Goal: Find specific page/section

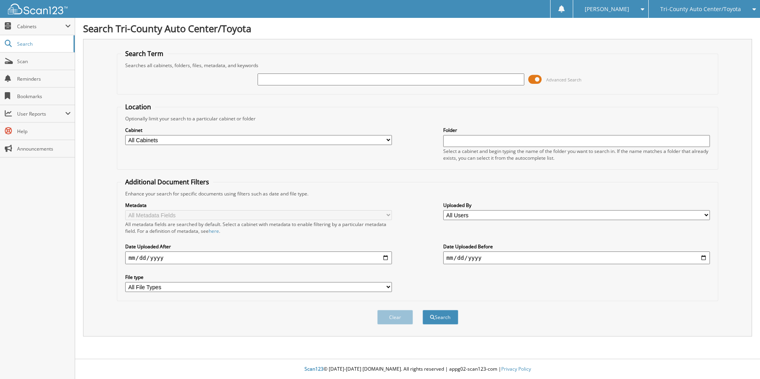
click at [542, 82] on span at bounding box center [535, 80] width 14 height 12
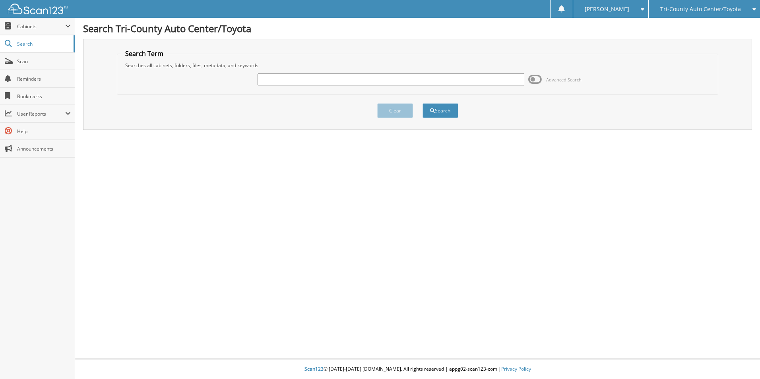
click at [397, 85] on input "text" at bounding box center [390, 80] width 267 height 12
type input "T250974"
click at [422, 103] on button "Search" at bounding box center [440, 110] width 36 height 15
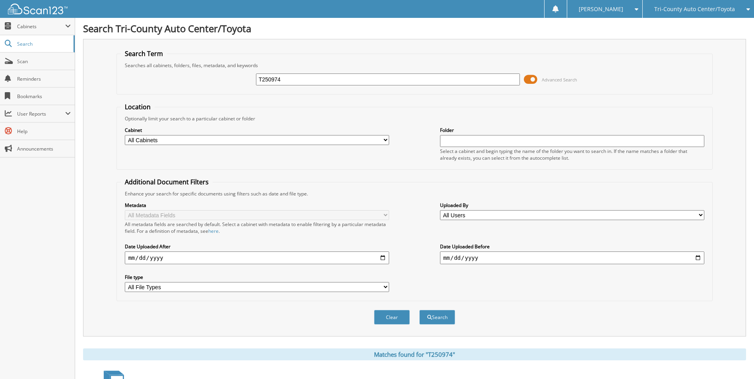
scroll to position [109, 0]
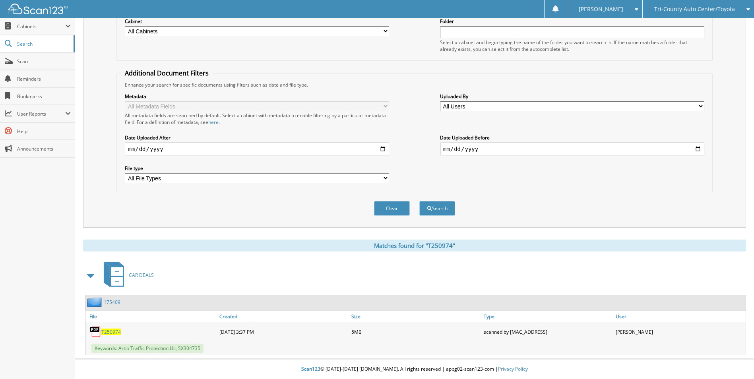
click at [111, 332] on span "T250974" at bounding box center [110, 332] width 19 height 7
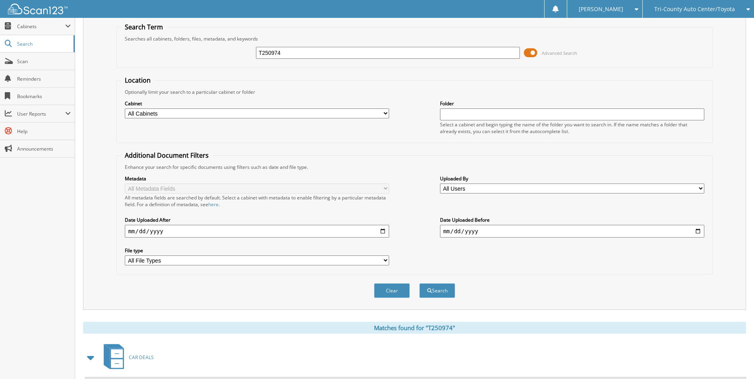
scroll to position [0, 0]
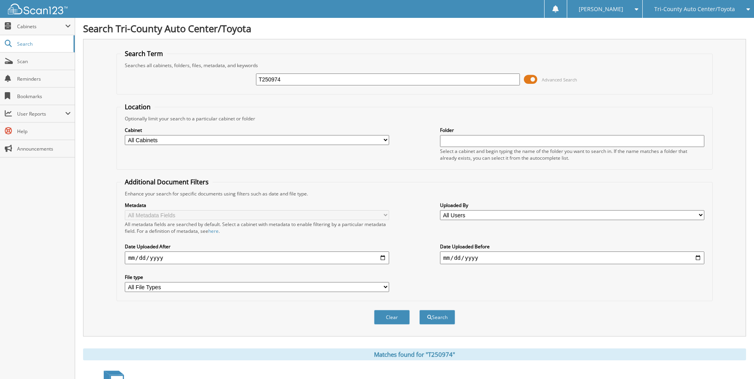
drag, startPoint x: 312, startPoint y: 82, endPoint x: 269, endPoint y: 82, distance: 42.9
click at [269, 82] on input "T250974" at bounding box center [388, 80] width 264 height 12
type input "T250888"
click at [419, 310] on button "Search" at bounding box center [437, 317] width 36 height 15
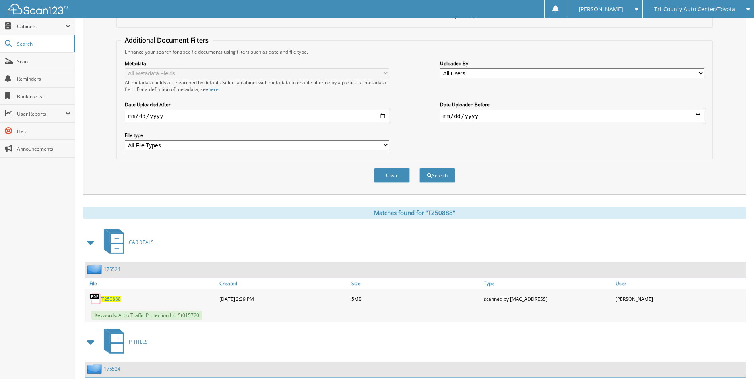
scroll to position [199, 0]
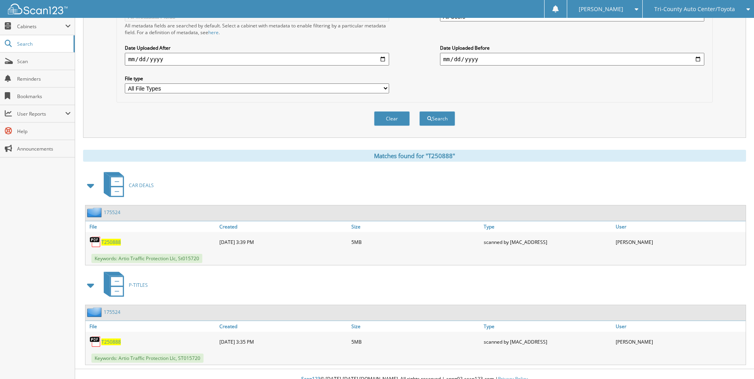
click at [105, 240] on span "T250888" at bounding box center [110, 242] width 19 height 7
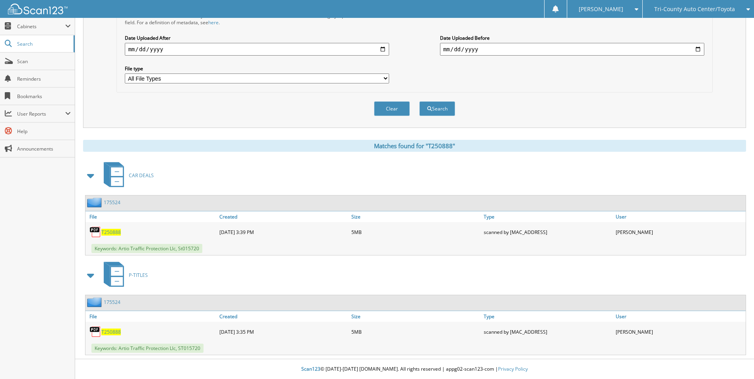
scroll to position [0, 0]
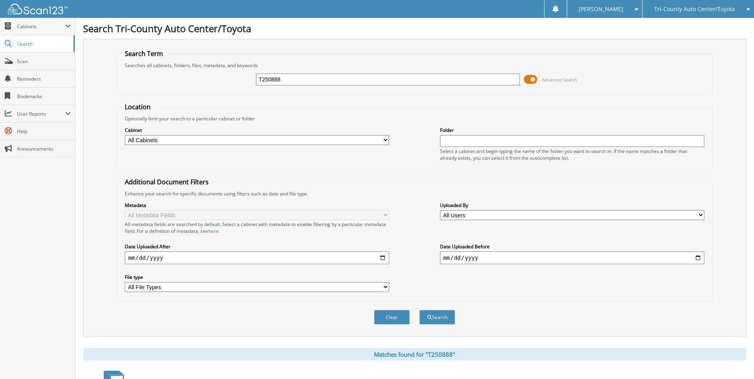
drag, startPoint x: 346, startPoint y: 78, endPoint x: 271, endPoint y: 80, distance: 75.5
click at [271, 80] on input "T250888" at bounding box center [388, 80] width 264 height 12
type input "T250917"
click at [419, 310] on button "Search" at bounding box center [437, 317] width 36 height 15
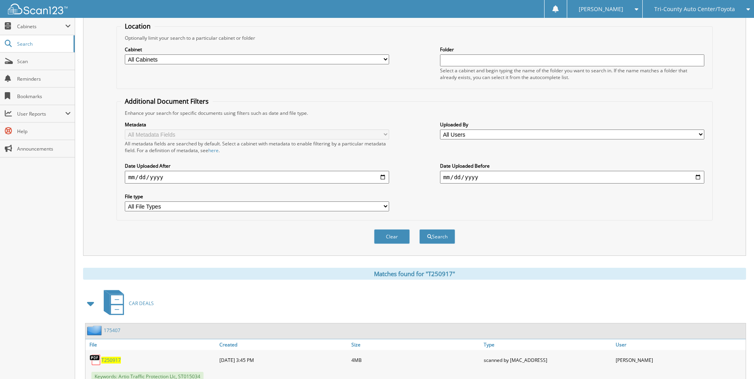
scroll to position [109, 0]
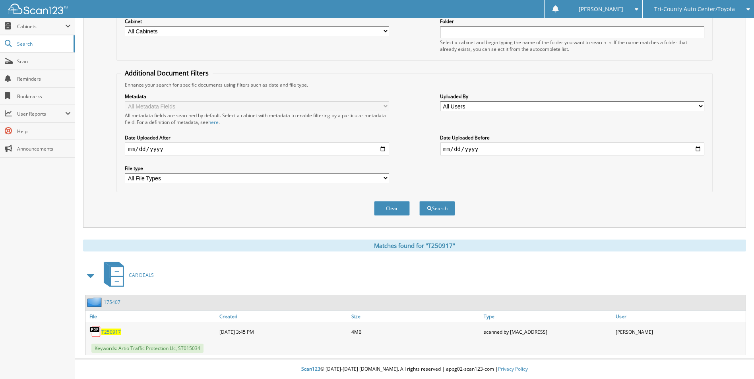
click at [112, 330] on span "T250917" at bounding box center [110, 332] width 19 height 7
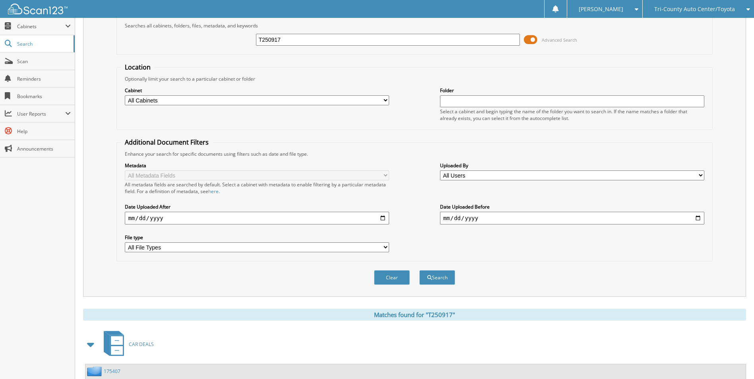
scroll to position [0, 0]
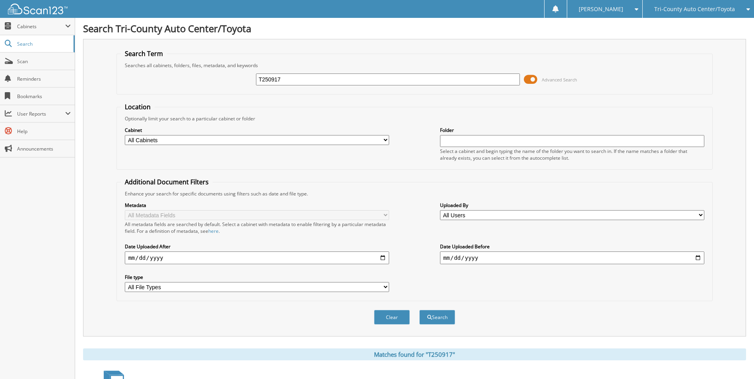
drag, startPoint x: 289, startPoint y: 79, endPoint x: 277, endPoint y: 78, distance: 12.7
click at [277, 78] on input "T250917" at bounding box center [388, 80] width 264 height 12
type input "T250918"
click at [419, 310] on button "Search" at bounding box center [437, 317] width 36 height 15
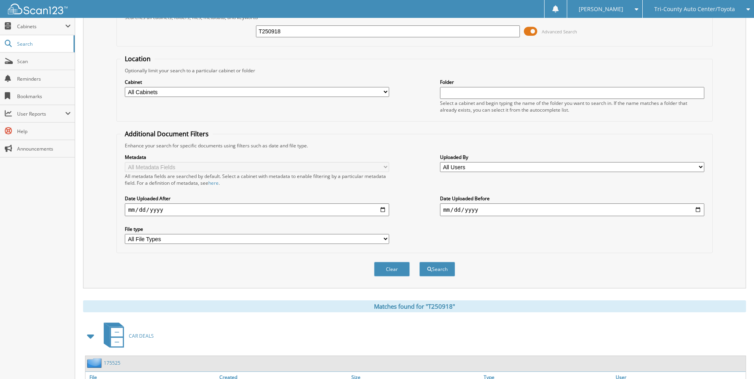
scroll to position [109, 0]
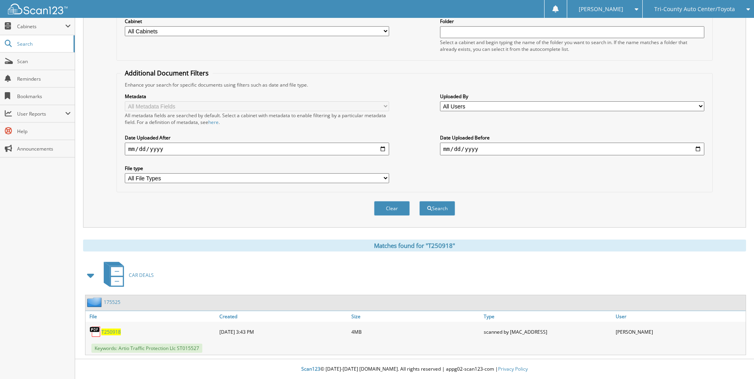
click at [110, 333] on span "T250918" at bounding box center [110, 332] width 19 height 7
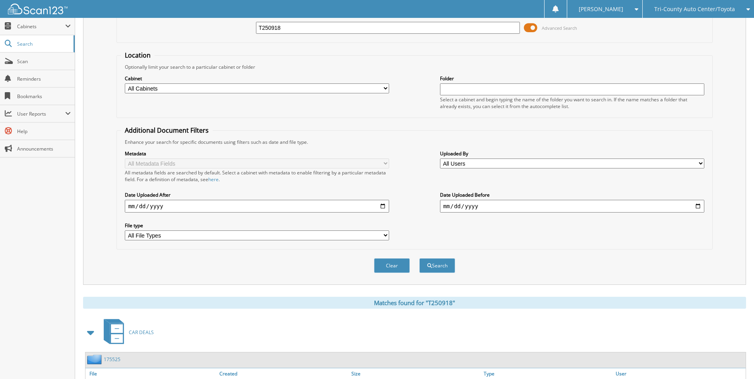
scroll to position [0, 0]
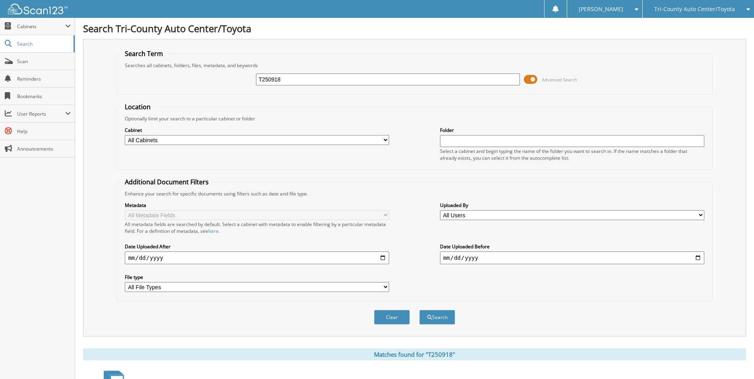
click at [311, 84] on input "T250918" at bounding box center [388, 80] width 264 height 12
type input "T250919"
click at [440, 317] on button "Search" at bounding box center [437, 317] width 36 height 15
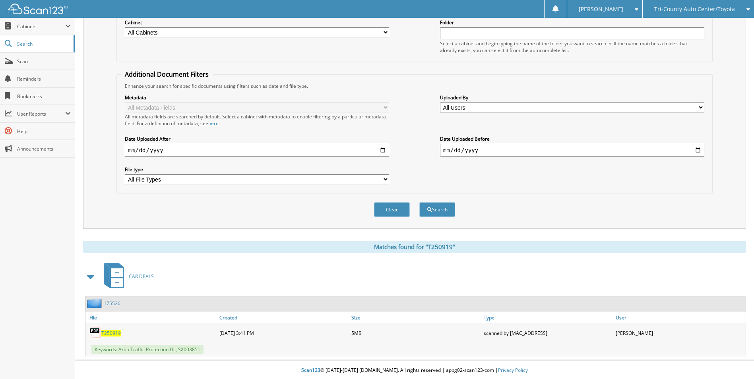
scroll to position [109, 0]
click at [104, 333] on span "T250919" at bounding box center [110, 332] width 19 height 7
